Goal: Information Seeking & Learning: Learn about a topic

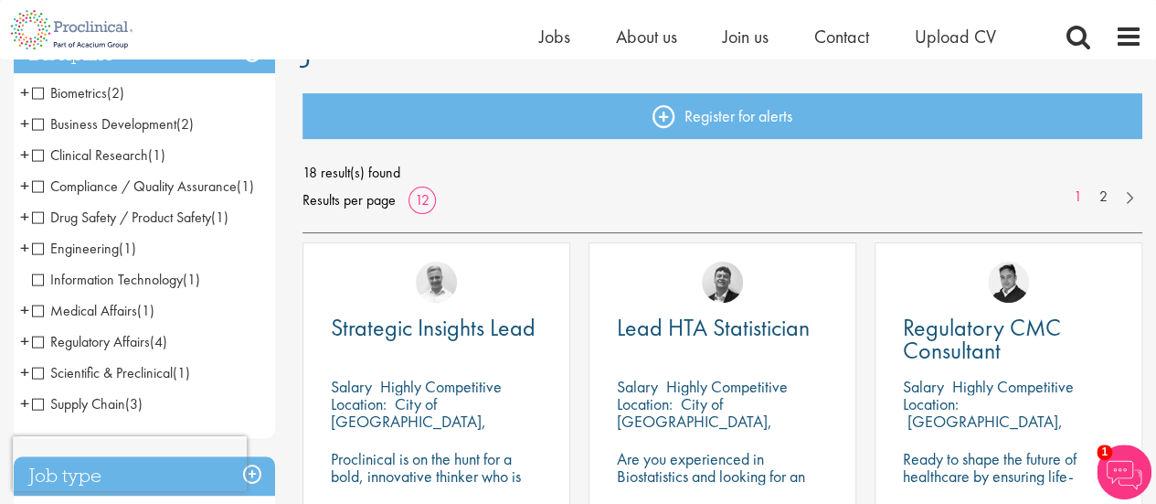
scroll to position [183, 0]
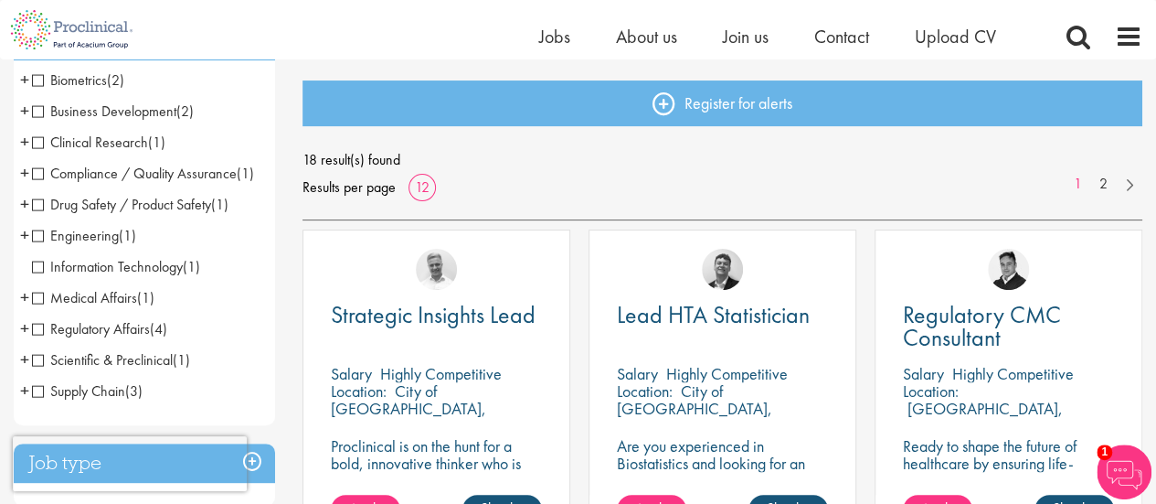
click at [42, 268] on span "Information Technology" at bounding box center [107, 266] width 151 height 19
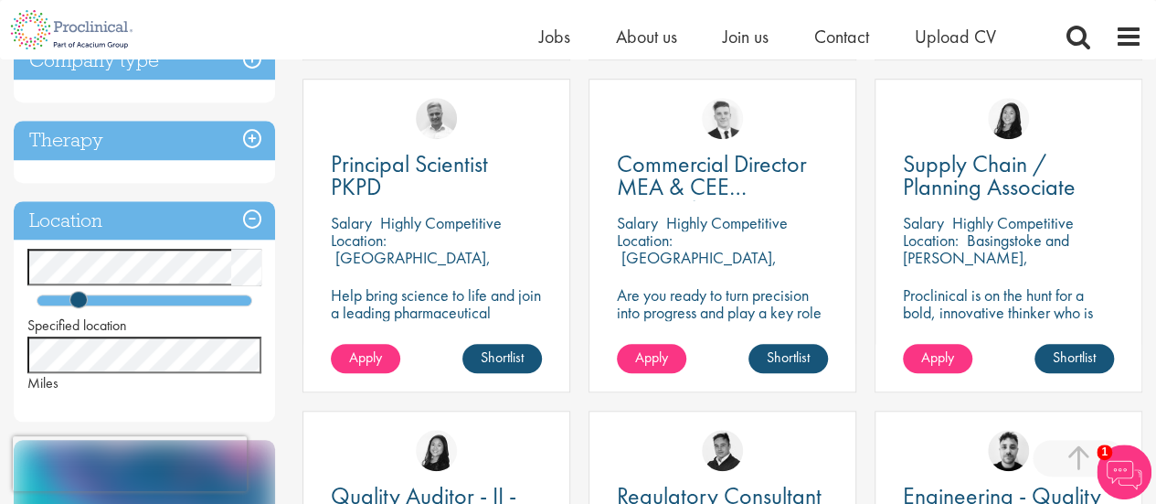
scroll to position [731, 0]
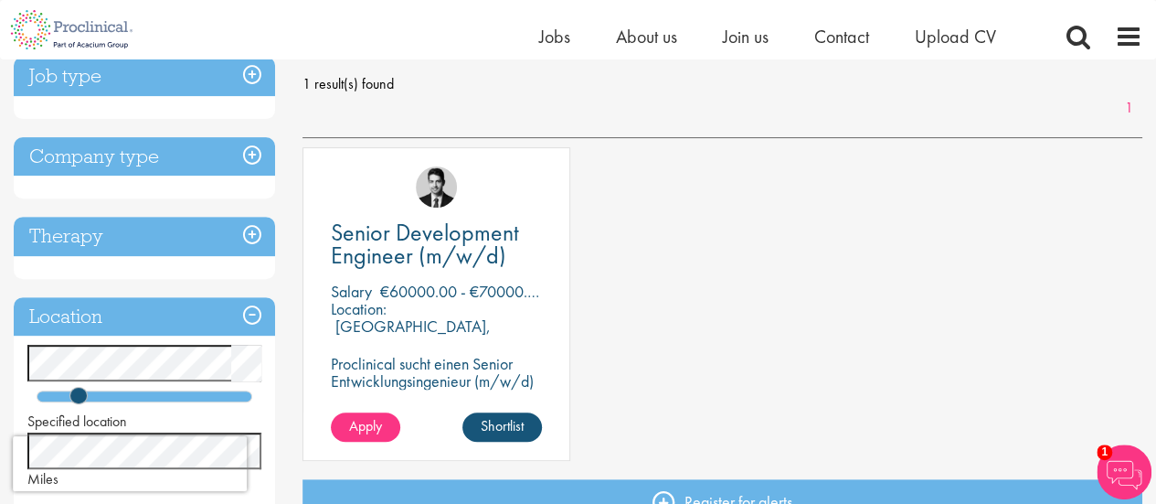
scroll to position [366, 0]
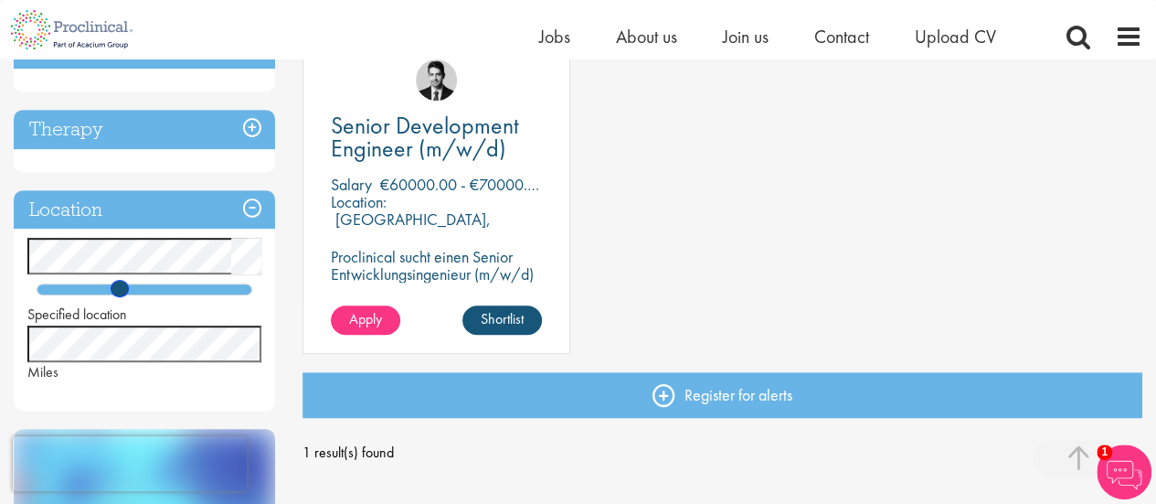
drag, startPoint x: 87, startPoint y: 286, endPoint x: 141, endPoint y: 286, distance: 53.9
click at [141, 286] on div at bounding box center [145, 289] width 216 height 12
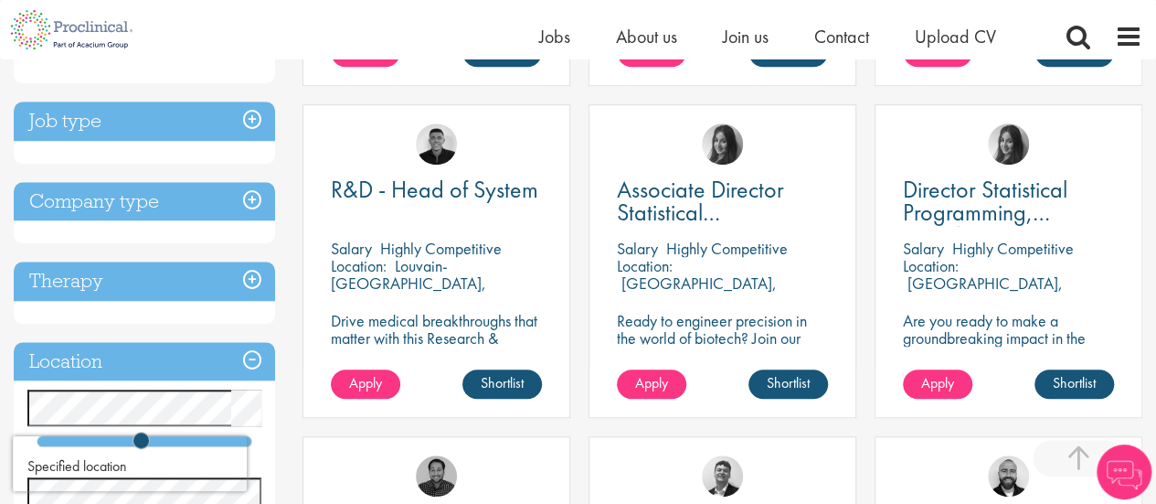
scroll to position [914, 0]
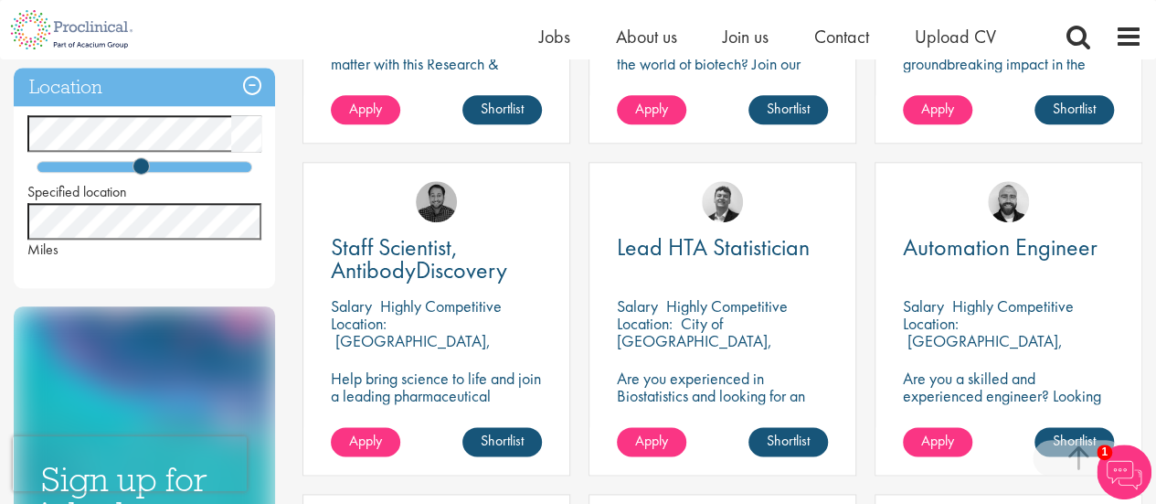
drag, startPoint x: 132, startPoint y: 175, endPoint x: 81, endPoint y: 173, distance: 50.3
click at [81, 173] on div "Specified location Miles" at bounding box center [144, 187] width 261 height 144
drag, startPoint x: 133, startPoint y: 163, endPoint x: 69, endPoint y: 164, distance: 64.0
click at [76, 164] on span at bounding box center [84, 165] width 17 height 17
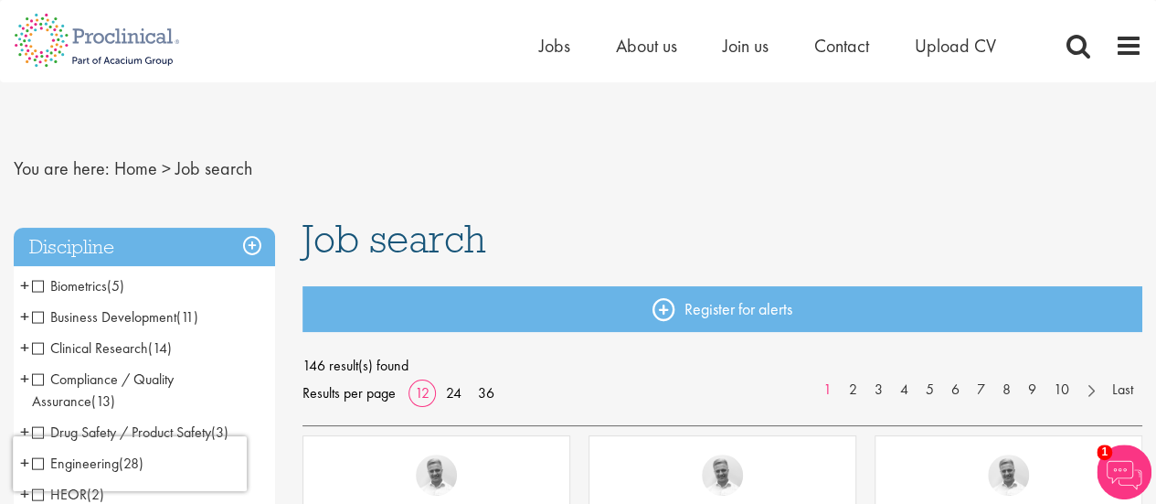
click at [178, 169] on span "Job search" at bounding box center [213, 168] width 77 height 24
click at [115, 171] on link "Home" at bounding box center [135, 168] width 43 height 24
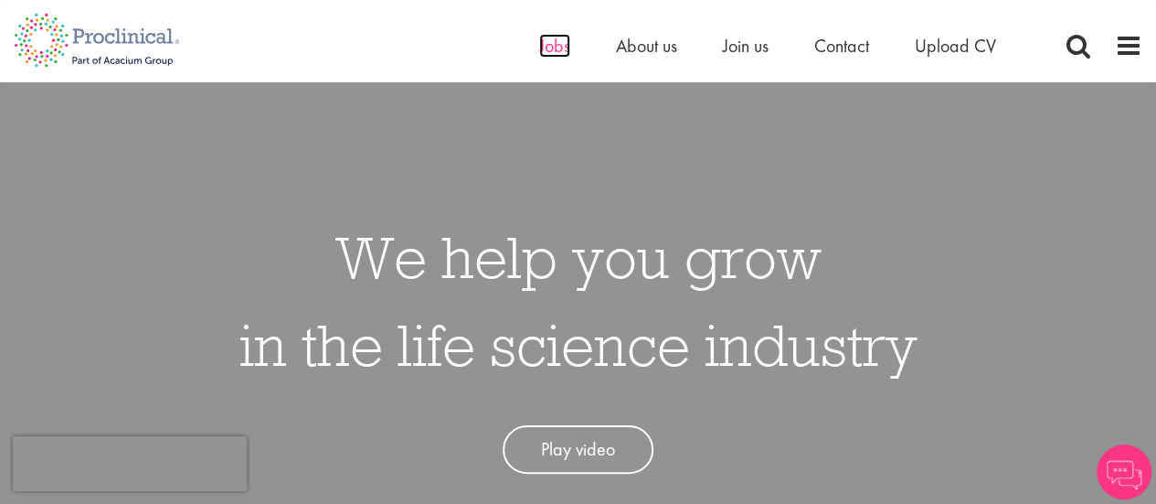
click at [567, 50] on span "Jobs" at bounding box center [554, 46] width 31 height 24
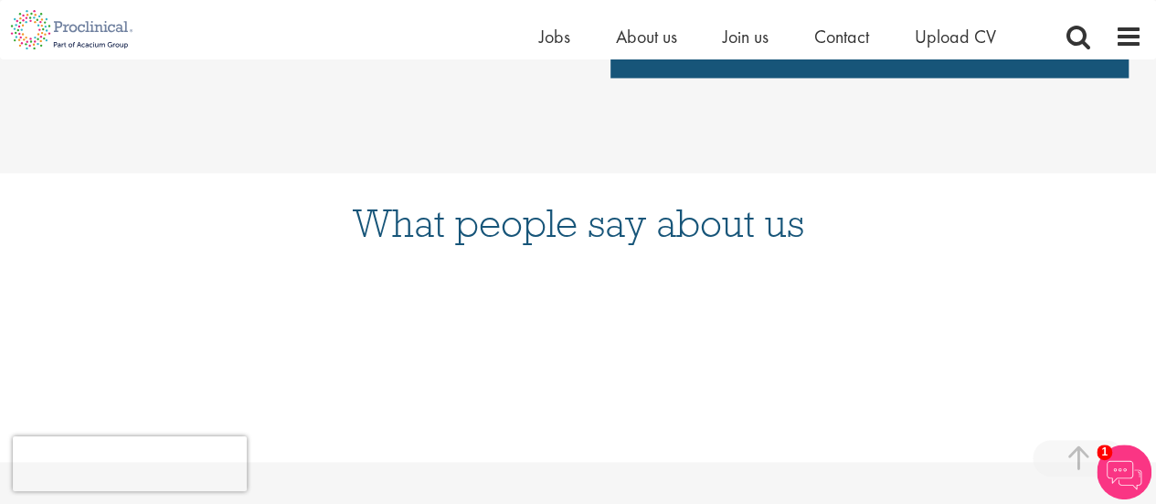
scroll to position [1462, 0]
